Goal: Find specific page/section: Find specific page/section

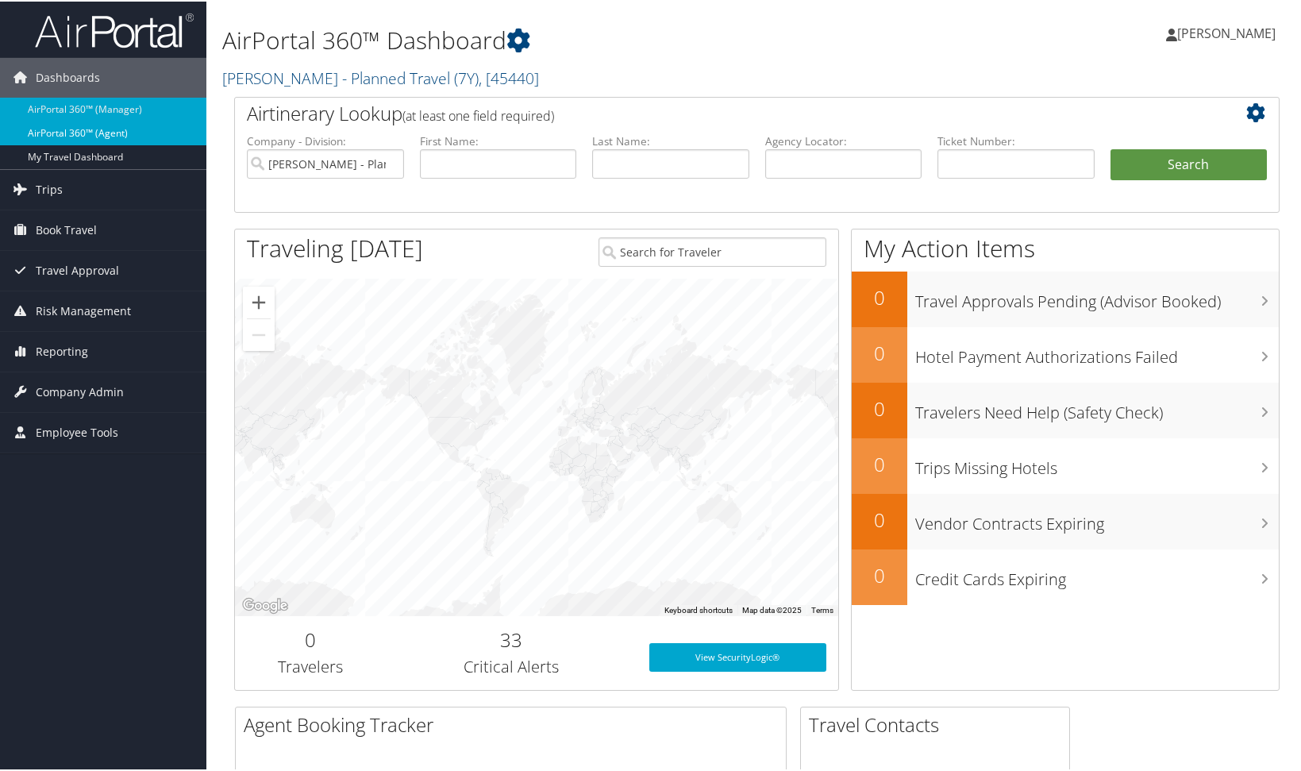
click at [58, 134] on link "AirPortal 360™ (Agent)" at bounding box center [103, 132] width 206 height 24
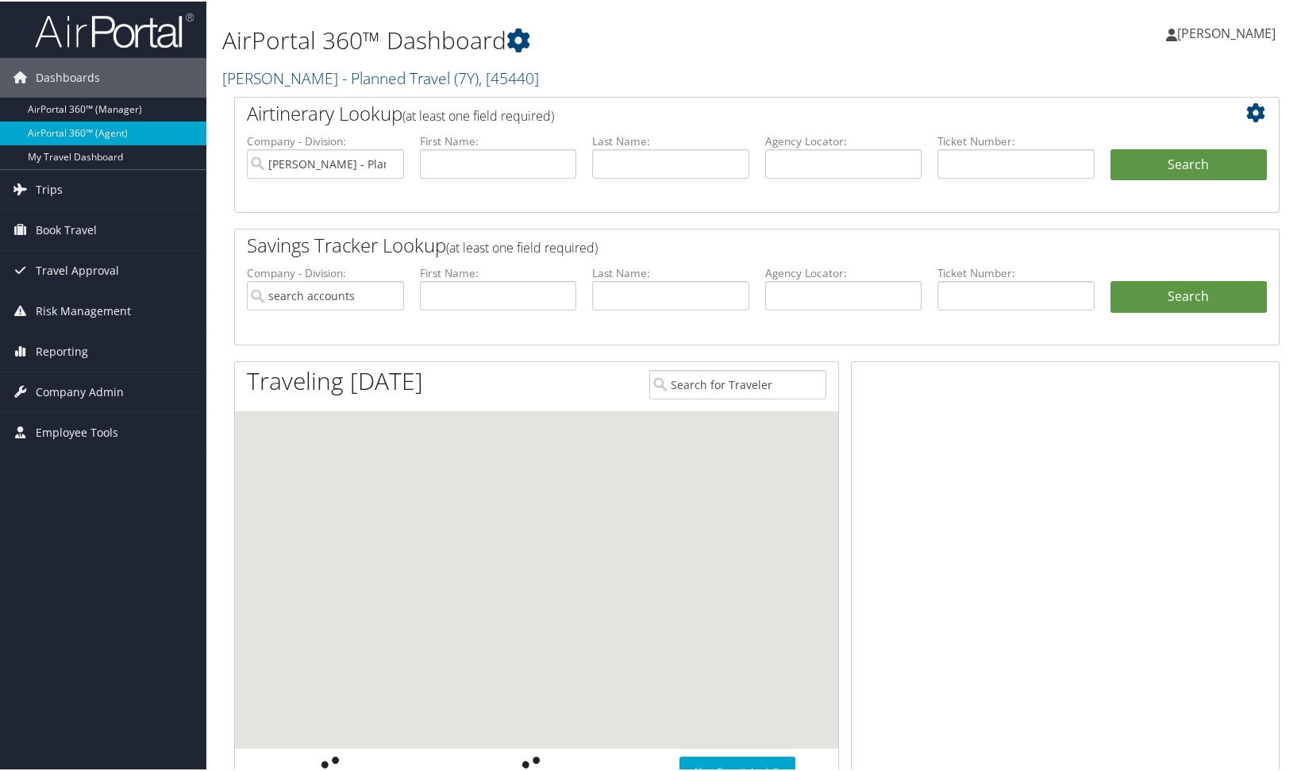
type input "Taylor Muench - Planned Travel"
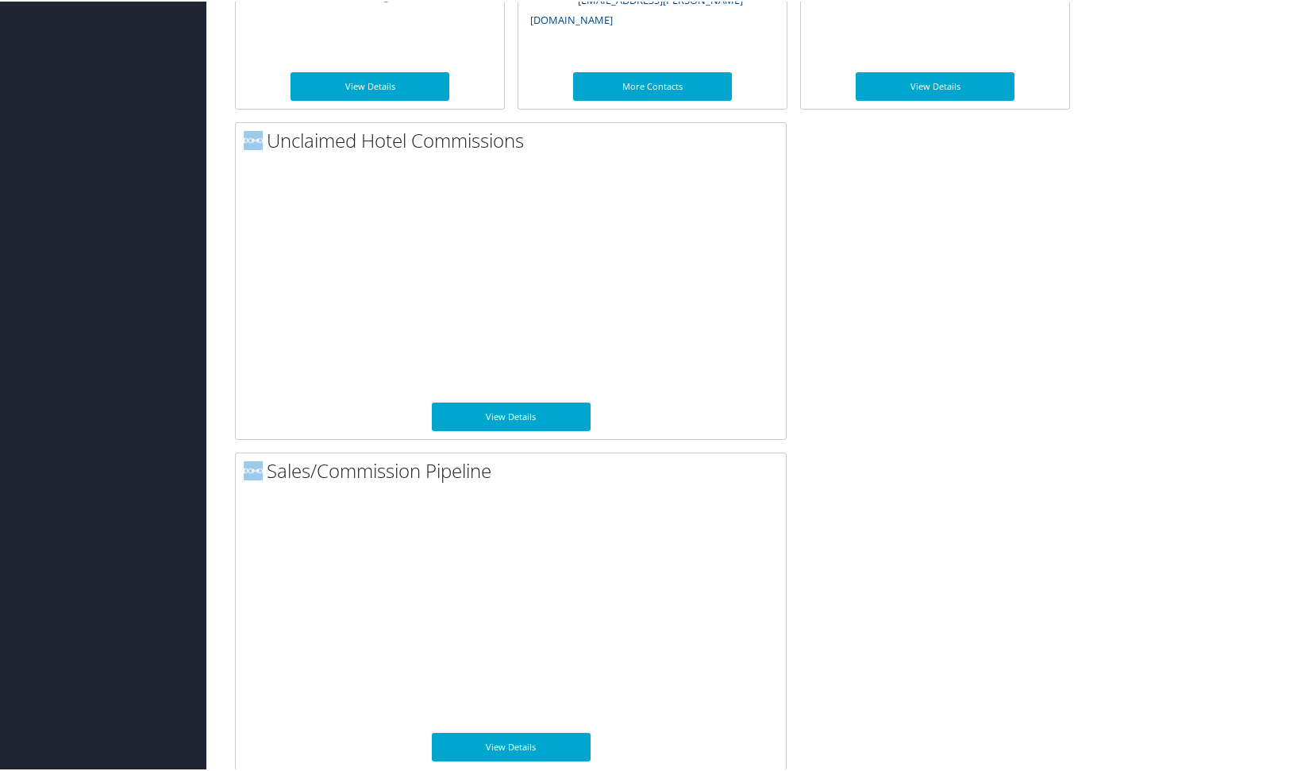
scroll to position [1055, 0]
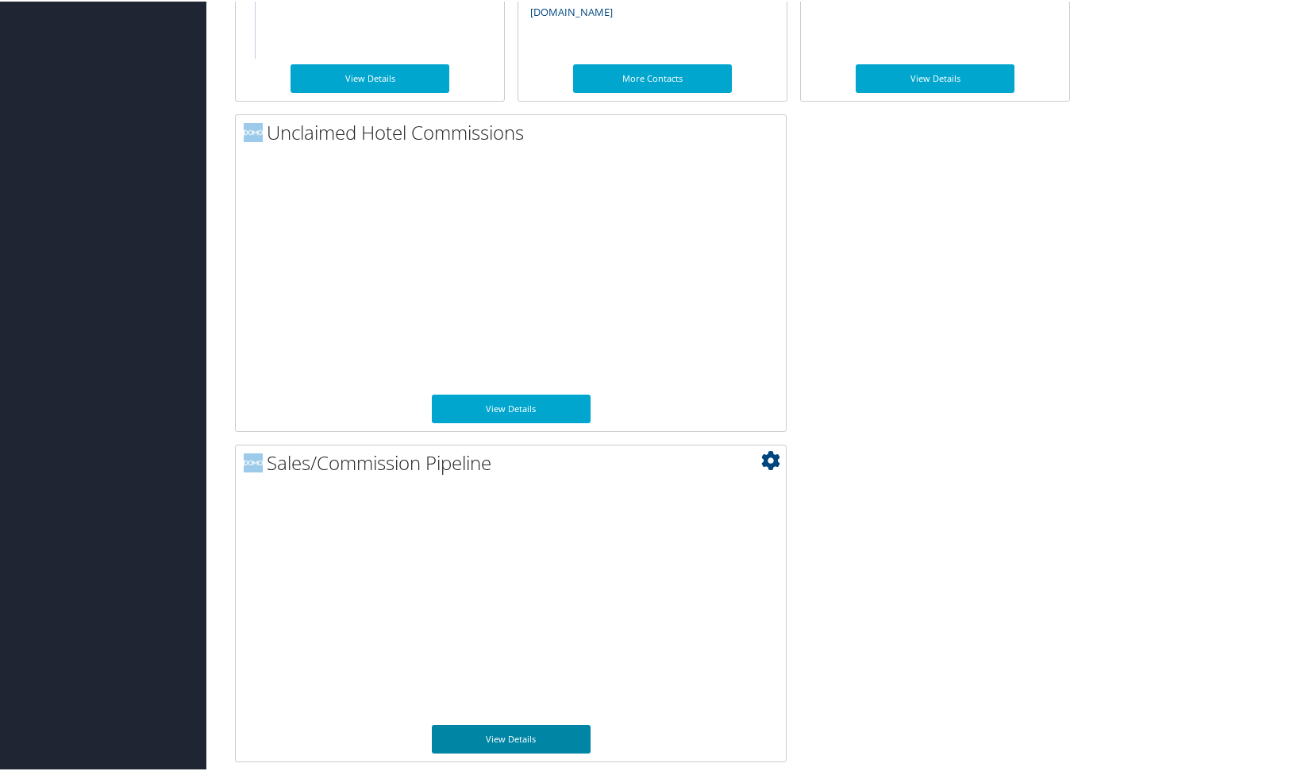
click at [487, 732] on link "View Details" at bounding box center [511, 737] width 159 height 29
